Goal: Information Seeking & Learning: Find specific fact

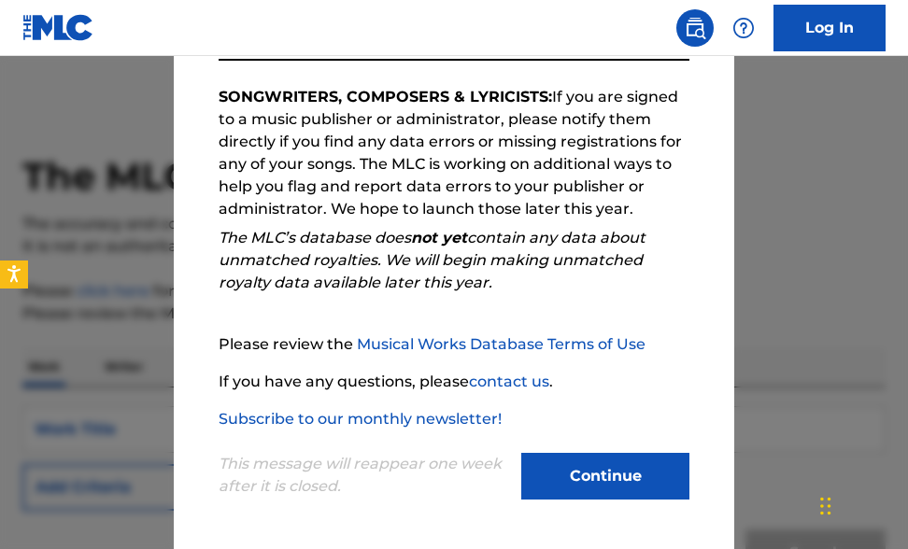
scroll to position [296, 0]
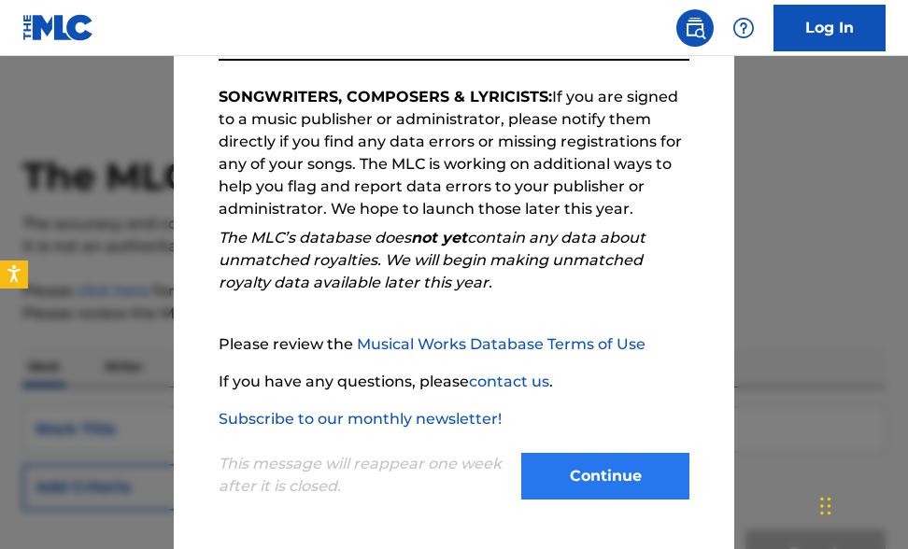
click at [592, 460] on button "Continue" at bounding box center [605, 476] width 168 height 47
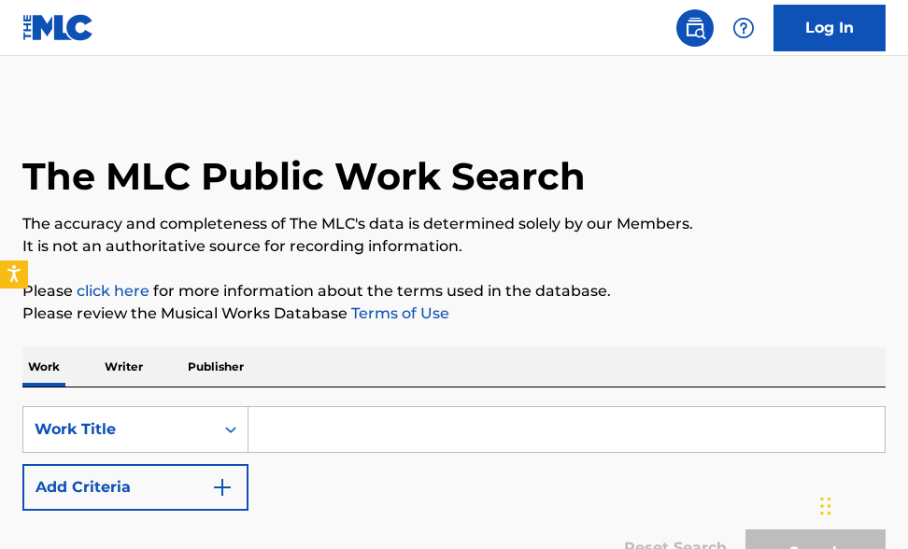
click at [292, 417] on input "Search Form" at bounding box center [566, 429] width 636 height 45
paste input "Mr. Right"
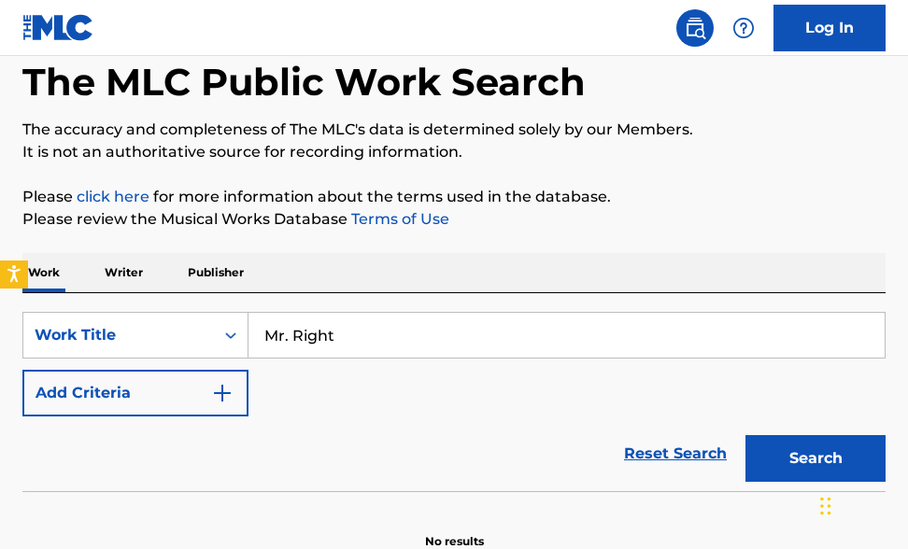
scroll to position [107, 0]
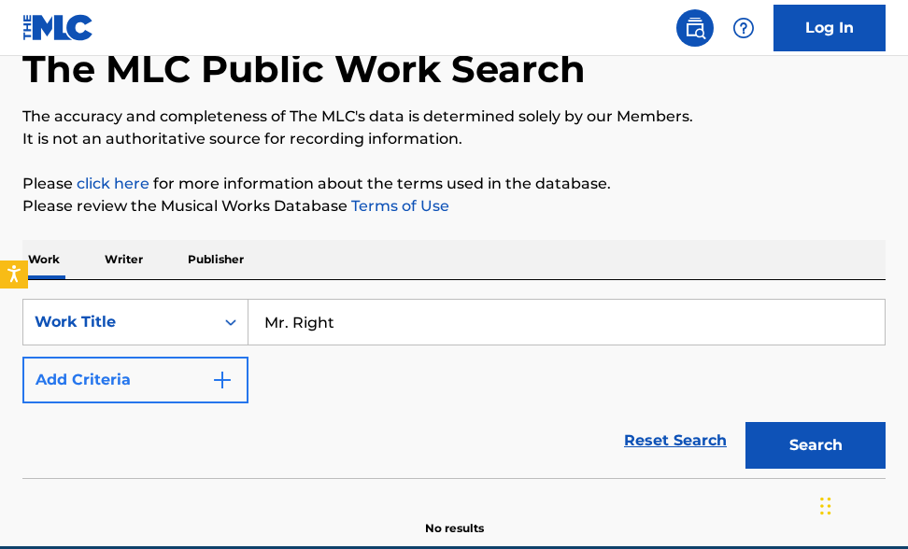
type input "Mr. Right"
click at [204, 384] on button "Add Criteria" at bounding box center [135, 380] width 226 height 47
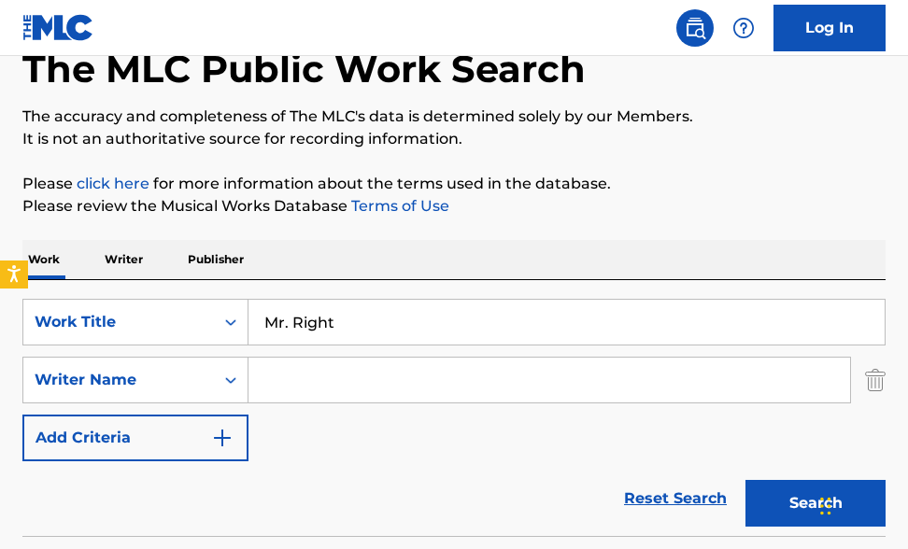
click at [342, 386] on input "Search Form" at bounding box center [549, 380] width 602 height 45
type input "[PERSON_NAME]"
click at [815, 503] on button "Search" at bounding box center [815, 503] width 140 height 47
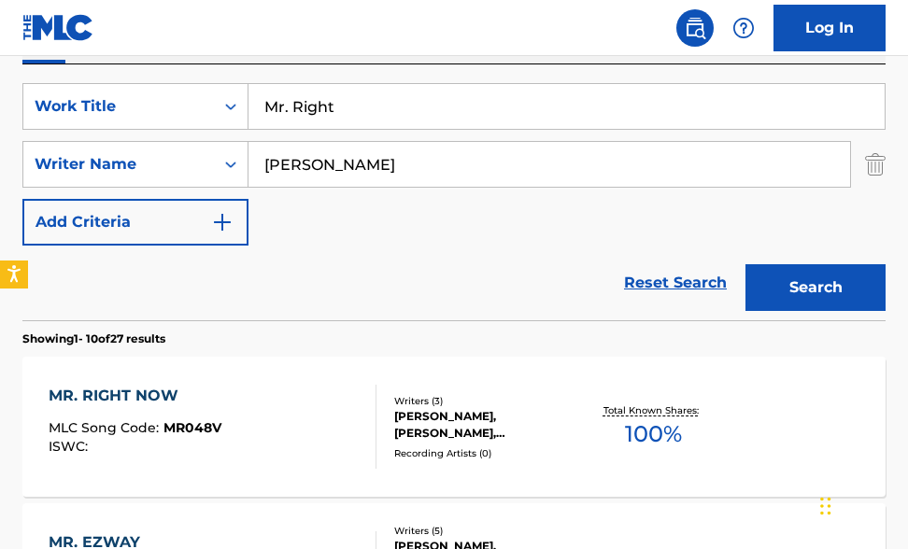
scroll to position [333, 0]
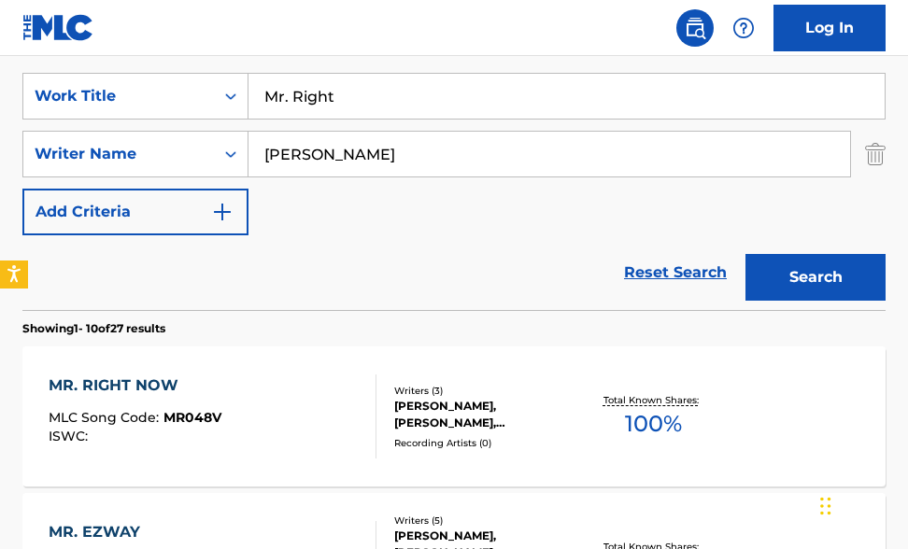
click at [453, 416] on div "[PERSON_NAME], [PERSON_NAME], [PERSON_NAME]" at bounding box center [487, 415] width 187 height 34
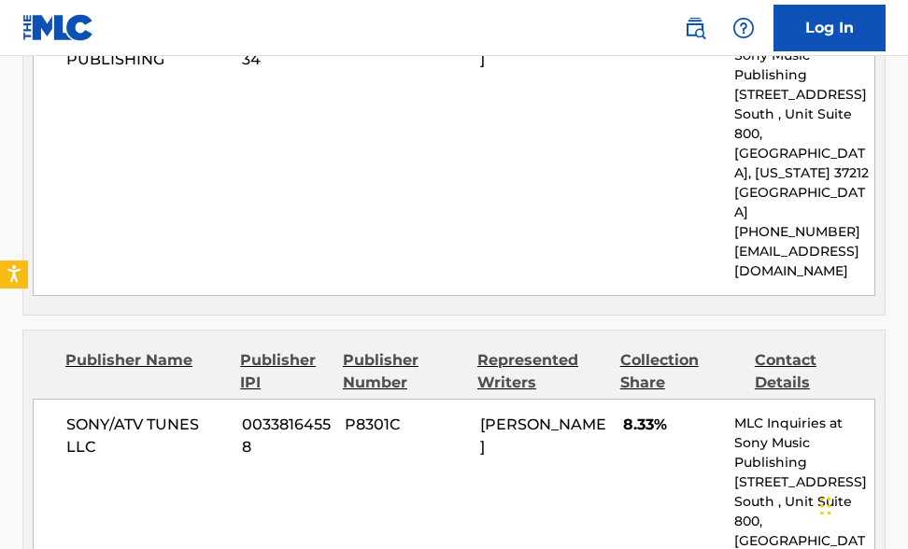
scroll to position [1442, 0]
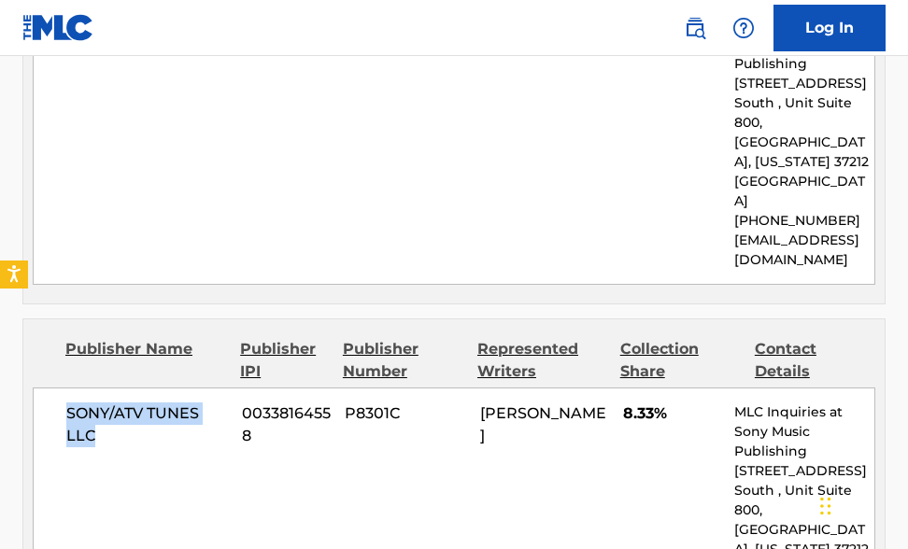
drag, startPoint x: 96, startPoint y: 356, endPoint x: 50, endPoint y: 334, distance: 50.6
click at [50, 388] on div "SONY/ATV TUNES LLC 00338164558 P8301C [PERSON_NAME] 8.33% MLC Inquiries at Sony…" at bounding box center [454, 530] width 843 height 285
copy span "SONY/ATV TUNES LLC"
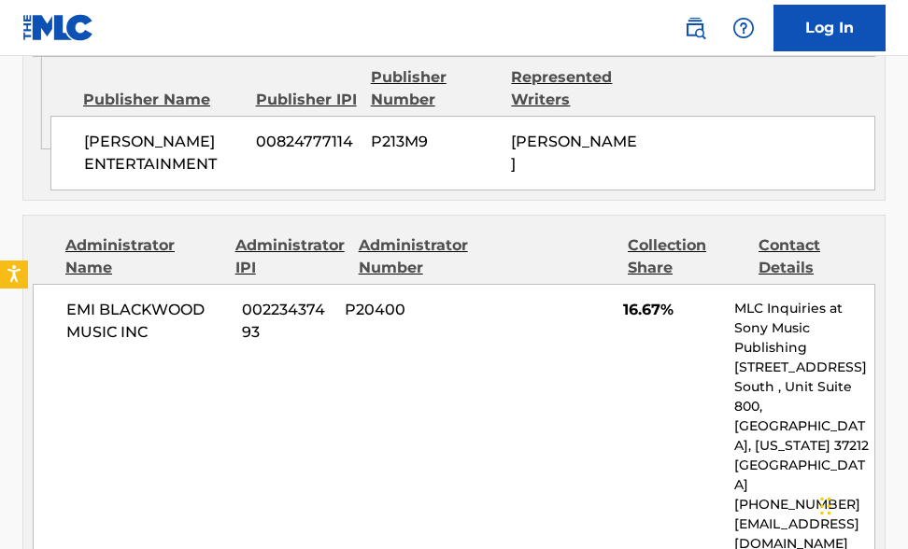
scroll to position [2956, 0]
drag, startPoint x: 92, startPoint y: 411, endPoint x: 191, endPoint y: 432, distance: 100.2
copy span "LIL MISH PUBLISHING"
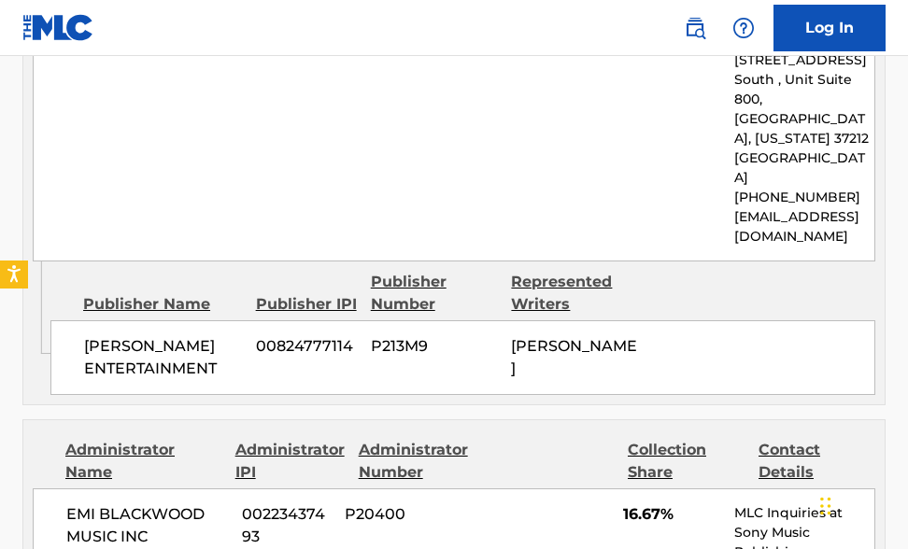
scroll to position [2747, 0]
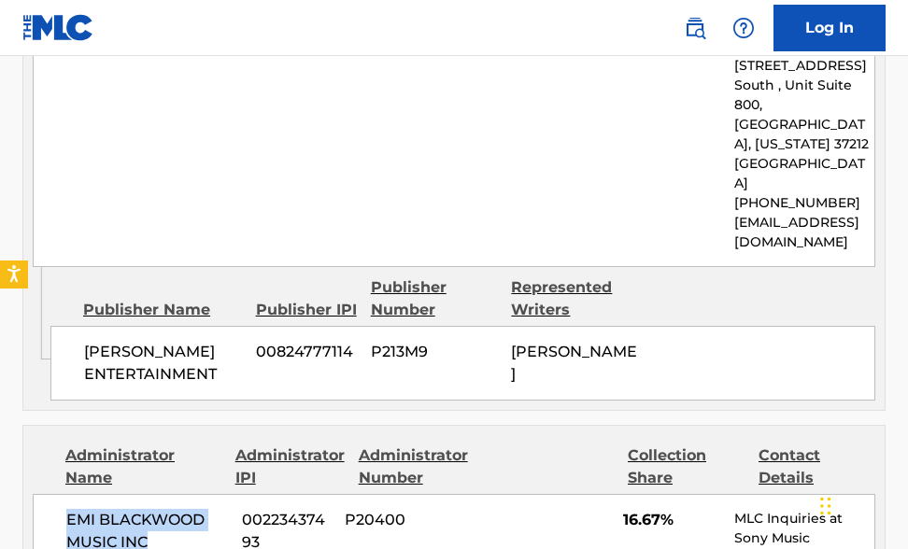
drag, startPoint x: 160, startPoint y: 340, endPoint x: 64, endPoint y: 320, distance: 98.2
copy span "EMI BLACKWOOD MUSIC INC"
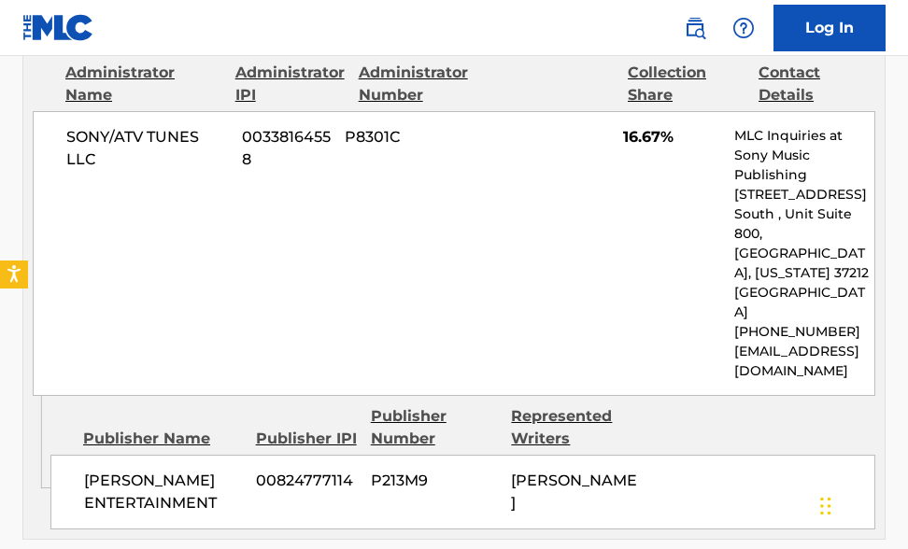
scroll to position [2621, 0]
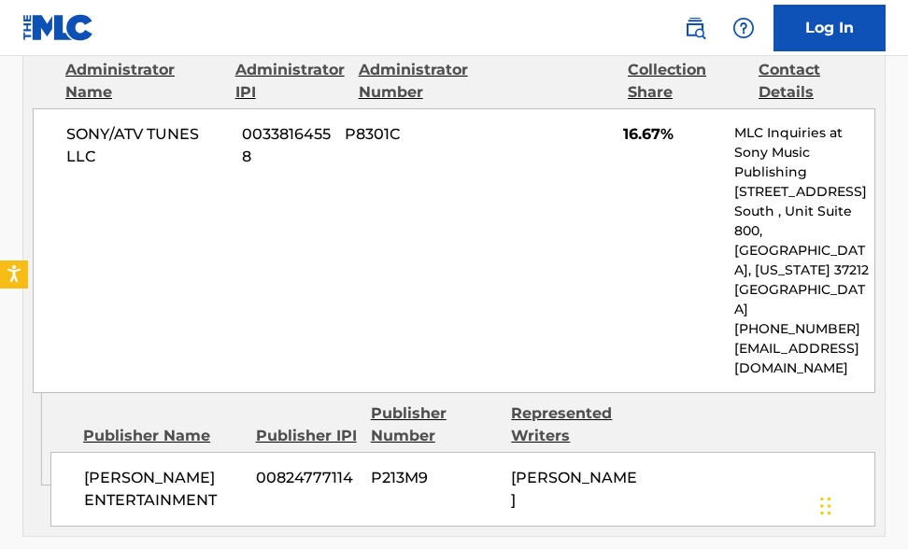
click at [214, 467] on span "[PERSON_NAME] ENTERTAINMENT" at bounding box center [163, 489] width 158 height 45
drag, startPoint x: 229, startPoint y: 301, endPoint x: 73, endPoint y: 277, distance: 157.7
click at [73, 452] on div "[PERSON_NAME] ENTERTAINMENT 00824777114 P213M9 [PERSON_NAME]" at bounding box center [462, 489] width 825 height 75
copy span "[PERSON_NAME] ENTERTAINMENT"
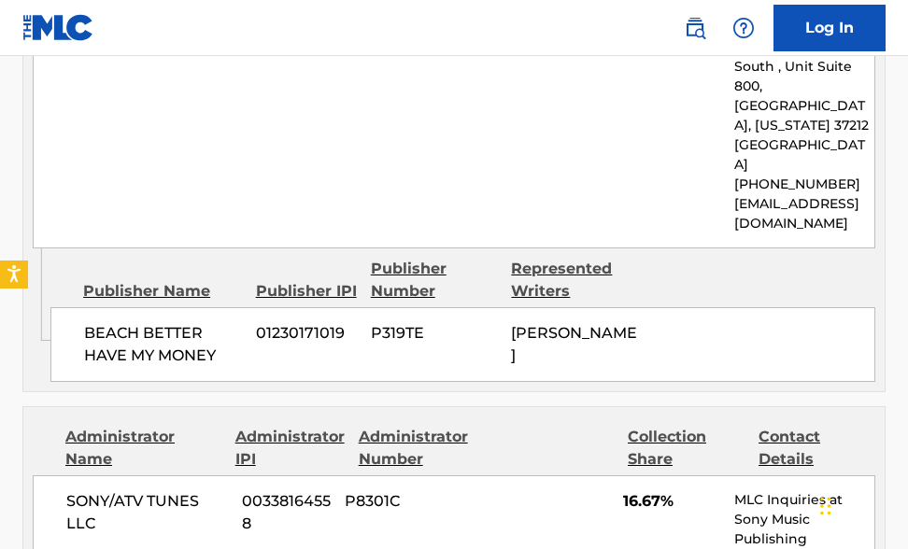
scroll to position [2249, 0]
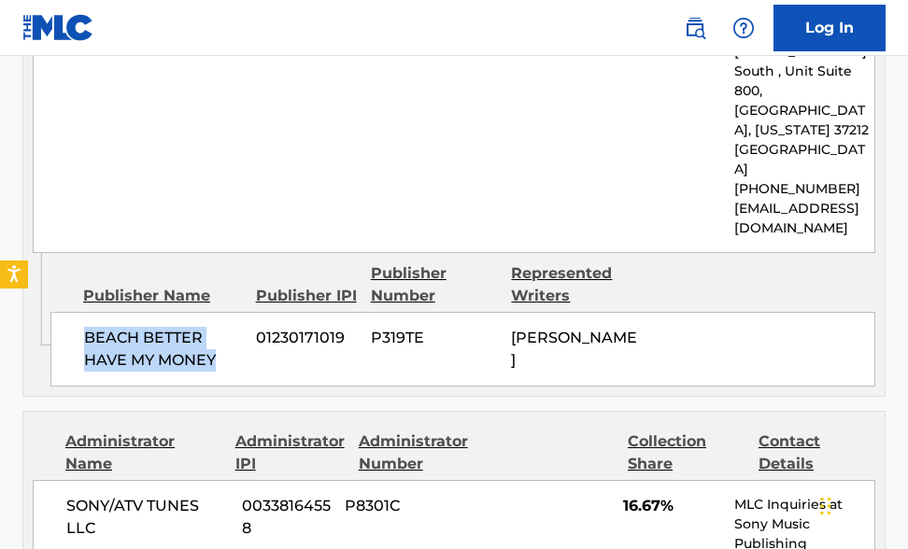
drag, startPoint x: 223, startPoint y: 197, endPoint x: 82, endPoint y: 173, distance: 143.1
click at [82, 312] on div "BEACH BETTER HAVE MY MONEY 01230171019 P319TE [PERSON_NAME]" at bounding box center [462, 349] width 825 height 75
copy span "BEACH BETTER HAVE MY MONEY"
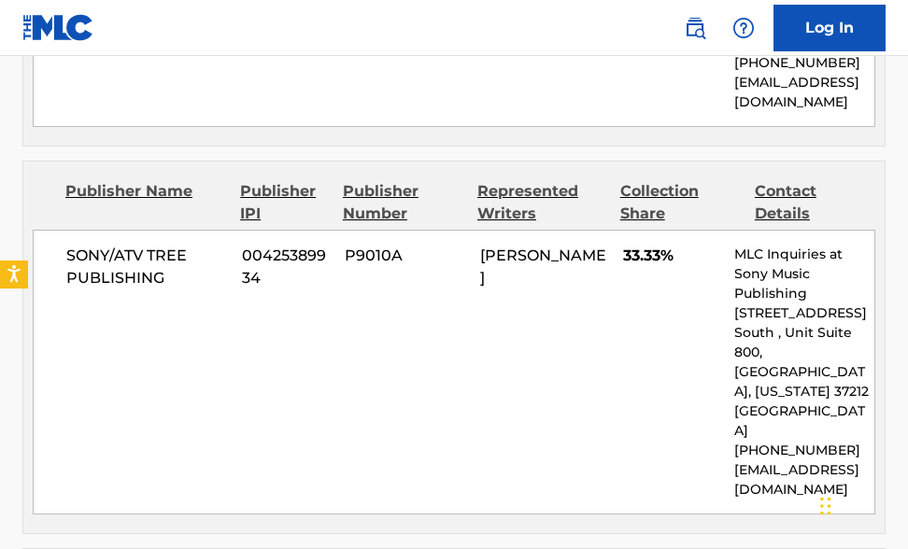
scroll to position [1211, 0]
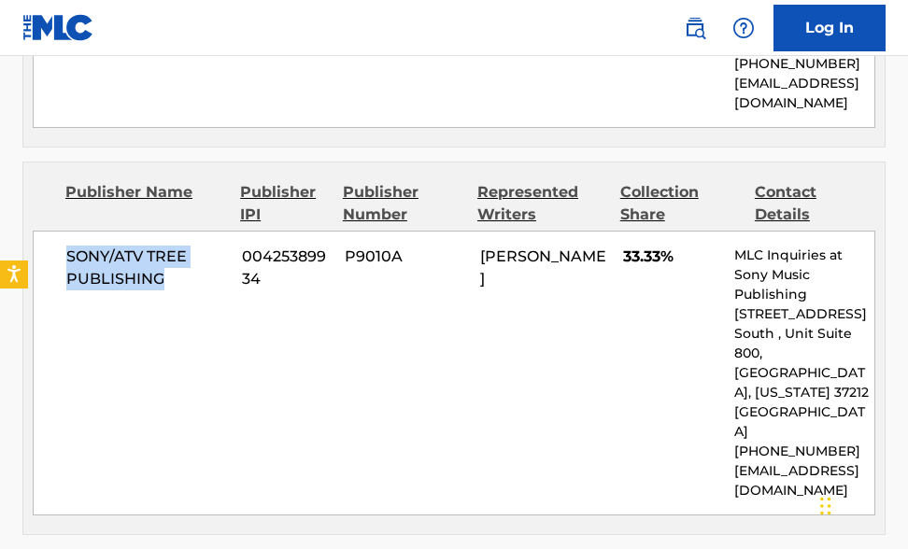
drag, startPoint x: 176, startPoint y: 242, endPoint x: 66, endPoint y: 215, distance: 112.6
click at [66, 246] on span "SONY/ATV TREE PUBLISHING" at bounding box center [147, 268] width 162 height 45
copy span "SONY/ATV TREE PUBLISHING"
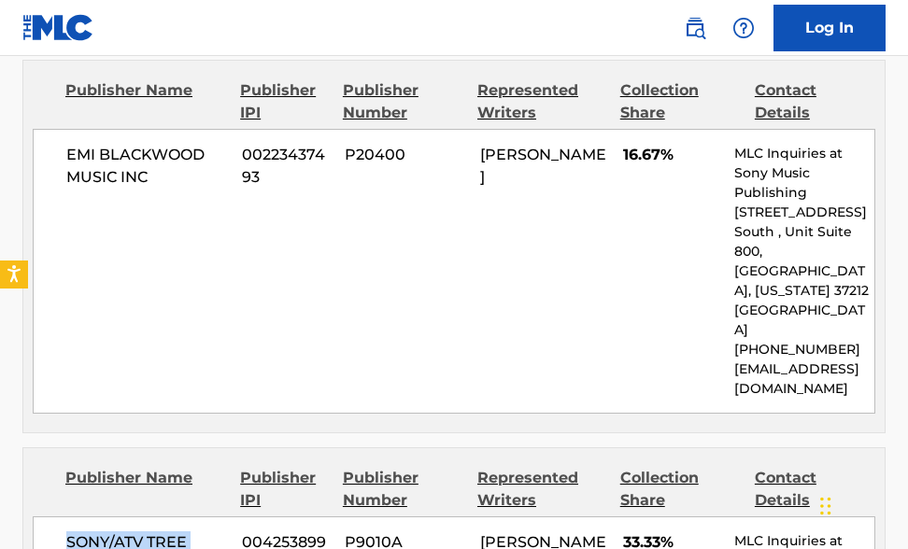
scroll to position [921, 0]
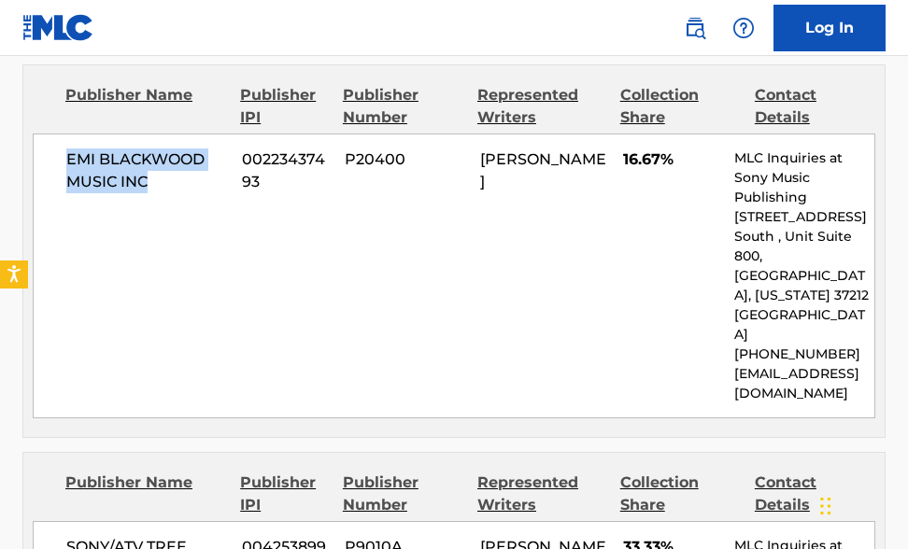
drag, startPoint x: 165, startPoint y: 183, endPoint x: 58, endPoint y: 161, distance: 109.7
click at [58, 161] on div "EMI [PERSON_NAME] MUSIC INC 00223437493 P20400 [PERSON_NAME] 16.67% MLC Inquiri…" at bounding box center [454, 276] width 843 height 285
copy span "EMI BLACKWOOD MUSIC INC"
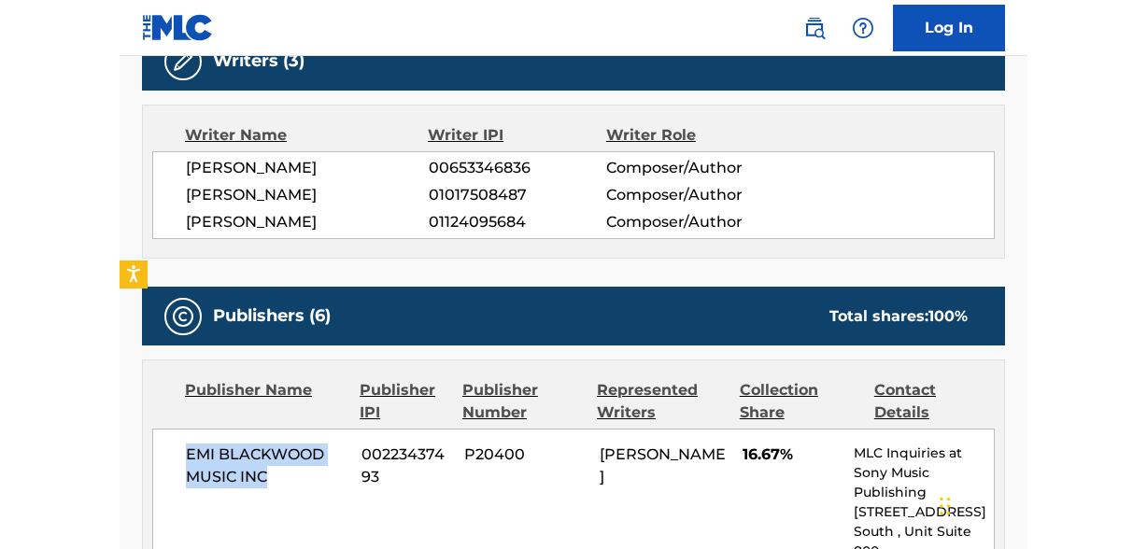
scroll to position [493, 0]
